Goal: Entertainment & Leisure: Consume media (video, audio)

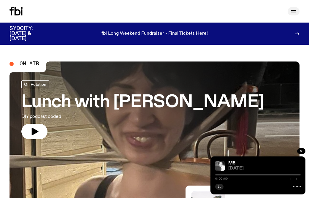
click at [294, 11] on icon "button" at bounding box center [293, 11] width 7 height 7
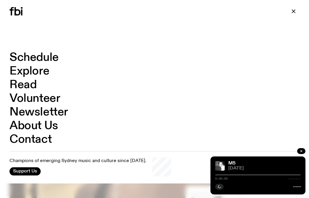
click at [37, 57] on link "Schedule" at bounding box center [33, 57] width 49 height 11
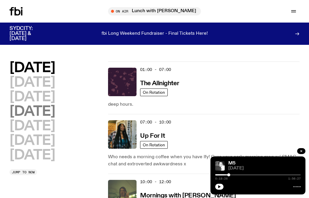
click at [42, 111] on h2 "[DATE]" at bounding box center [31, 111] width 45 height 13
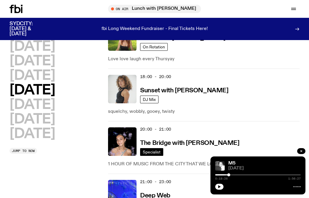
scroll to position [310, 0]
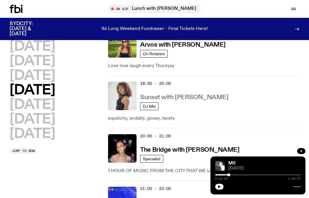
click at [165, 97] on h3 "Sunset with [PERSON_NAME]" at bounding box center [184, 97] width 88 height 6
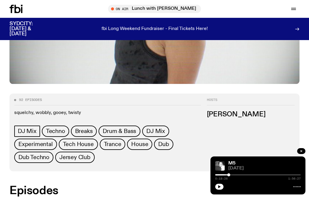
scroll to position [291, 0]
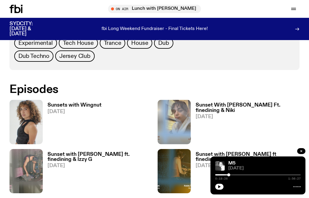
click at [74, 103] on h3 "Sunsets with Wingnut" at bounding box center [74, 105] width 54 height 5
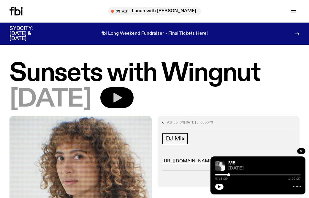
click at [133, 103] on button "button" at bounding box center [116, 97] width 33 height 21
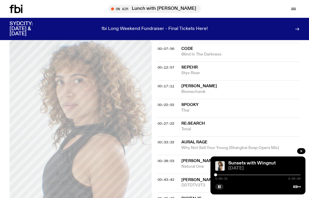
scroll to position [121, 0]
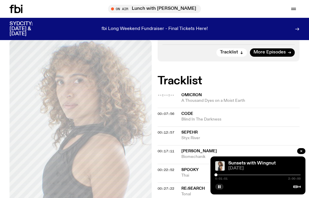
click at [188, 99] on span "A Thousand Dyes on a Moist Earth" at bounding box center [240, 101] width 118 height 6
click at [216, 185] on button "button" at bounding box center [219, 187] width 8 height 6
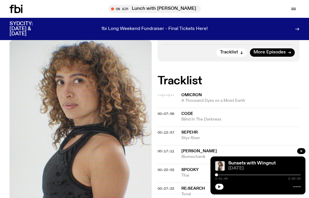
click at [218, 186] on icon "button" at bounding box center [219, 187] width 4 height 4
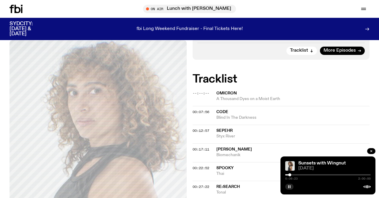
scroll to position [118, 0]
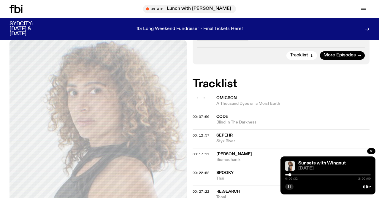
click at [222, 116] on span "Code" at bounding box center [222, 116] width 12 height 4
click at [291, 187] on icon "button" at bounding box center [289, 187] width 4 height 4
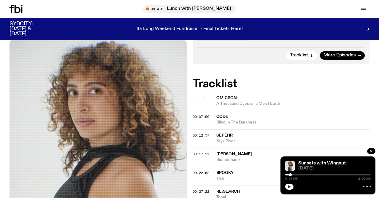
click at [288, 187] on icon "button" at bounding box center [289, 186] width 3 height 3
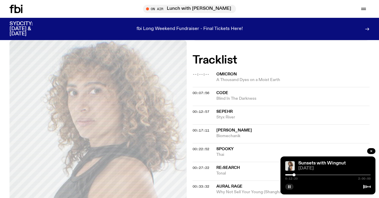
scroll to position [133, 0]
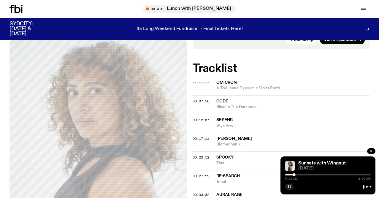
click at [228, 118] on span "Sepehr" at bounding box center [224, 120] width 16 height 4
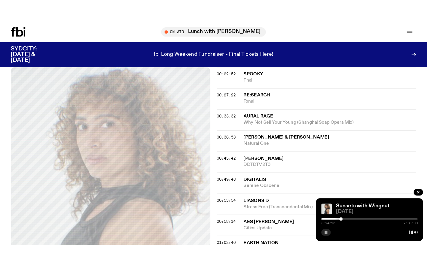
scroll to position [245, 0]
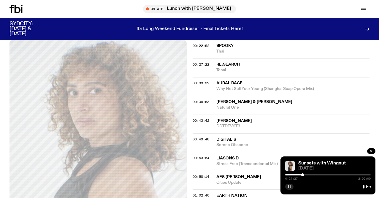
click at [287, 187] on icon "button" at bounding box center [289, 187] width 4 height 4
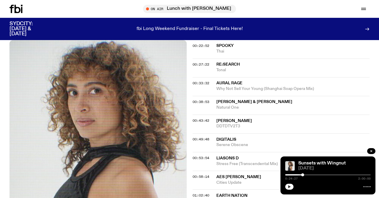
click at [288, 185] on icon "button" at bounding box center [289, 186] width 3 height 3
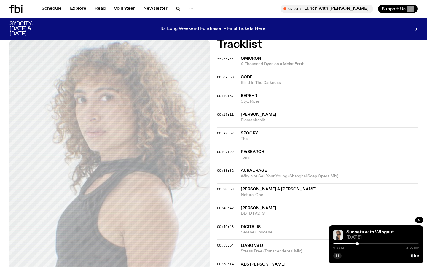
scroll to position [165, 0]
click at [308, 197] on rect "button" at bounding box center [338, 255] width 1 height 3
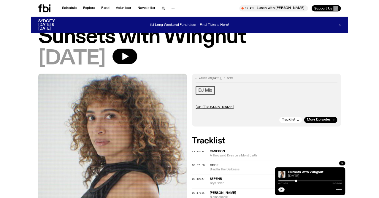
scroll to position [0, 0]
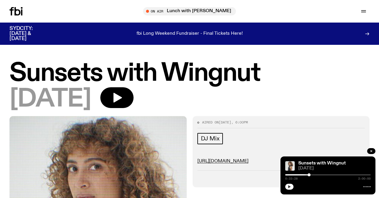
click at [290, 185] on icon "button" at bounding box center [289, 187] width 4 height 4
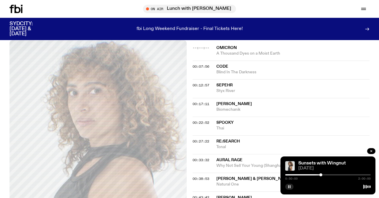
scroll to position [216, 0]
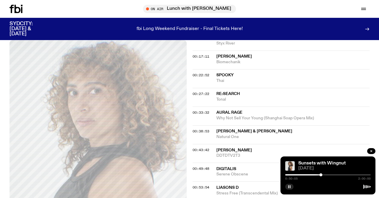
click at [225, 168] on span "Digitalis" at bounding box center [226, 169] width 20 height 4
click at [288, 185] on icon "button" at bounding box center [289, 187] width 4 height 4
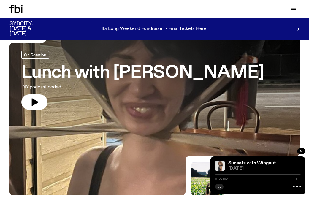
scroll to position [25, 0]
click at [293, 7] on icon "button" at bounding box center [293, 8] width 7 height 7
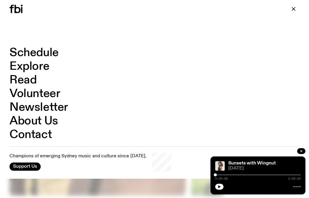
click at [33, 65] on link "Explore" at bounding box center [29, 66] width 40 height 11
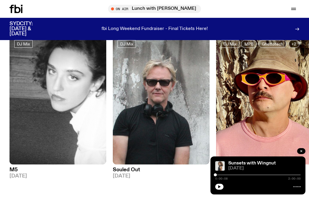
scroll to position [90, 0]
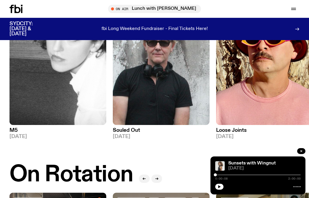
click at [52, 92] on img at bounding box center [57, 60] width 97 height 129
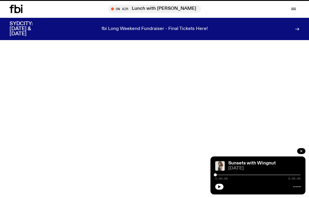
scroll to position [90, 0]
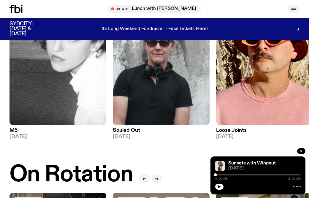
click at [294, 10] on icon "button" at bounding box center [293, 8] width 7 height 7
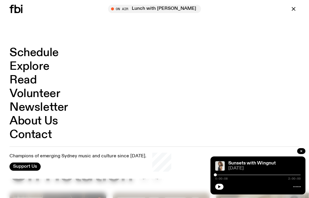
click at [28, 54] on link "Schedule" at bounding box center [33, 52] width 49 height 11
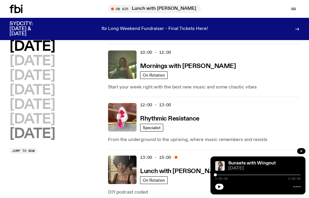
click at [38, 133] on h2 "[DATE]" at bounding box center [31, 133] width 45 height 13
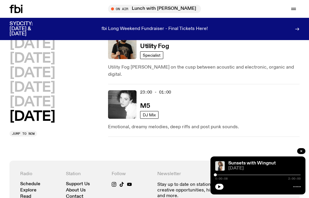
scroll to position [580, 0]
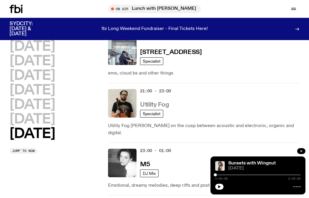
click at [149, 102] on h3 "Utility Fog" at bounding box center [154, 105] width 29 height 6
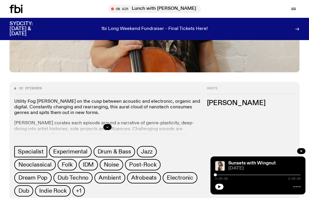
scroll to position [308, 0]
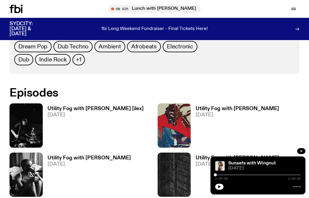
click at [28, 122] on img at bounding box center [25, 125] width 33 height 44
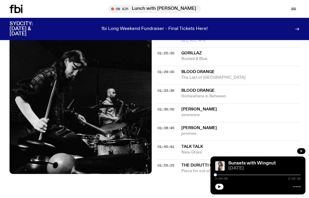
scroll to position [644, 0]
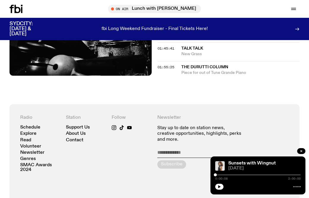
click at [19, 13] on div "Schedule Explore Read Volunteer Newsletter On Air Lunch with Batoul Hodroj Tune…" at bounding box center [154, 9] width 309 height 18
click at [292, 8] on icon "button" at bounding box center [293, 8] width 5 height 0
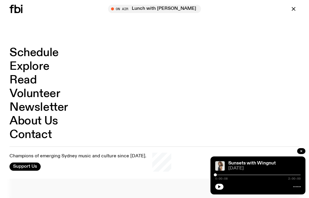
click at [31, 53] on link "Schedule" at bounding box center [33, 52] width 49 height 11
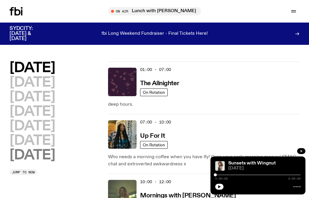
click at [26, 153] on h2 "[DATE]" at bounding box center [31, 155] width 45 height 13
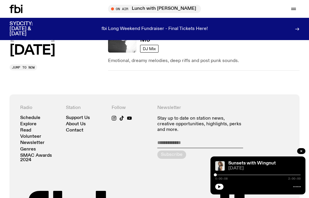
scroll to position [605, 0]
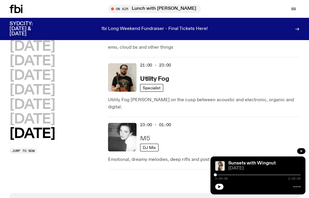
click at [146, 136] on h3 "M5" at bounding box center [145, 139] width 10 height 6
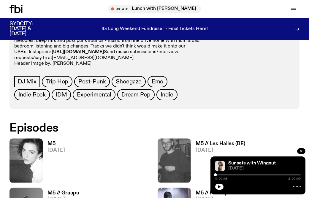
scroll to position [261, 0]
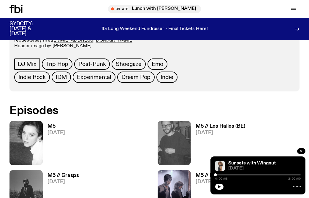
click at [53, 126] on h3 "M5" at bounding box center [55, 126] width 17 height 5
